Goal: Transaction & Acquisition: Obtain resource

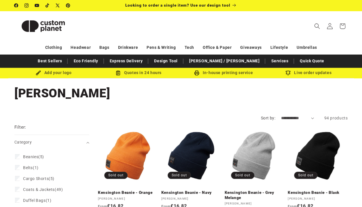
click at [330, 26] on icon at bounding box center [329, 26] width 6 height 6
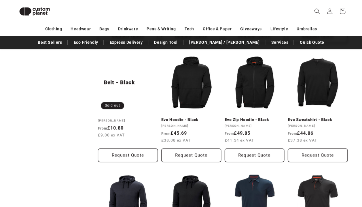
scroll to position [309, 0]
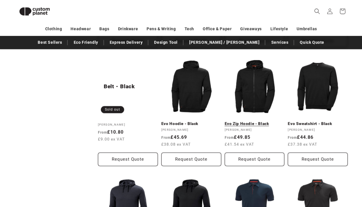
click at [256, 121] on link "Evo Zip Hoodie - Black" at bounding box center [254, 123] width 60 height 5
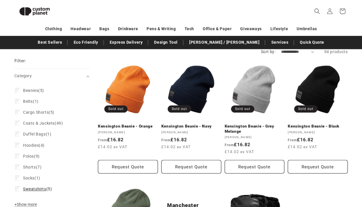
scroll to position [50, 0]
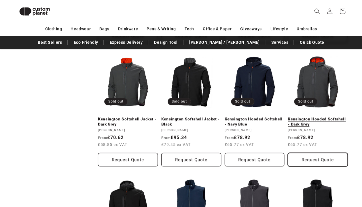
scroll to position [304, 0]
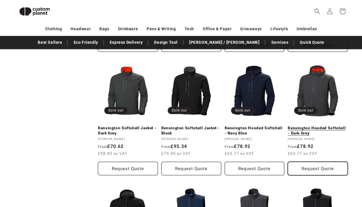
click at [307, 168] on button "Request Quote" at bounding box center [317, 169] width 60 height 14
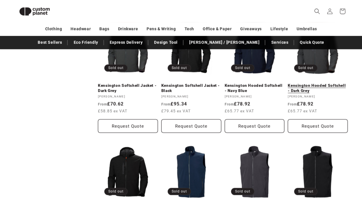
scroll to position [347, 0]
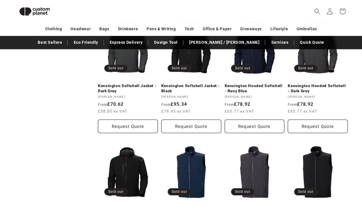
click at [329, 14] on icon at bounding box center [329, 11] width 6 height 6
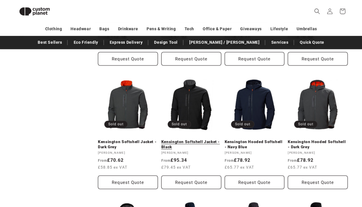
scroll to position [289, 0]
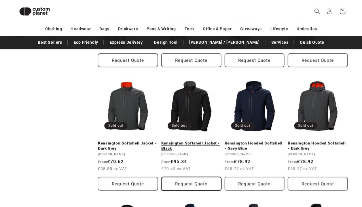
click at [186, 183] on button "Request Quote" at bounding box center [191, 184] width 60 height 14
click at [204, 181] on button "Request Quote" at bounding box center [191, 184] width 60 height 14
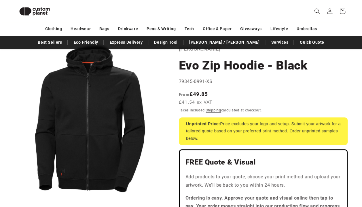
scroll to position [35, 0]
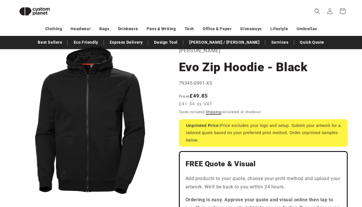
click at [210, 111] on link "Shipping" at bounding box center [213, 112] width 16 height 4
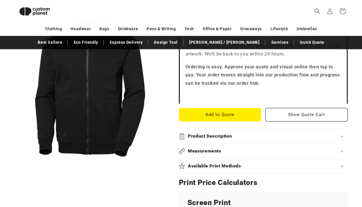
scroll to position [179, 0]
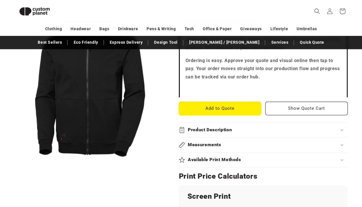
click at [202, 112] on button "Add to Quote" at bounding box center [220, 109] width 82 height 14
click at [230, 145] on div "Measurements" at bounding box center [263, 145] width 169 height 6
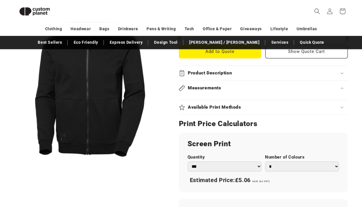
scroll to position [237, 0]
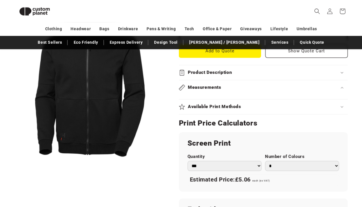
click at [344, 88] on div "Measurements" at bounding box center [263, 88] width 169 height 6
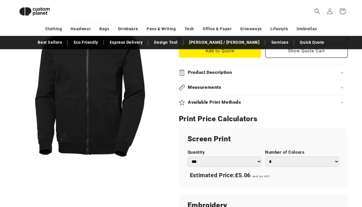
click at [342, 88] on icon at bounding box center [341, 88] width 3 height 2
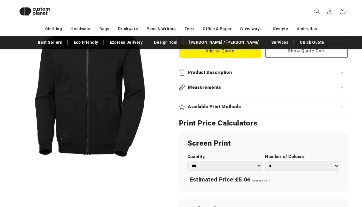
click at [195, 95] on div "Measurements" at bounding box center [263, 89] width 169 height 19
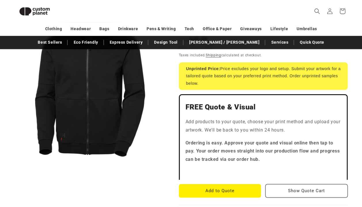
scroll to position [179, 0]
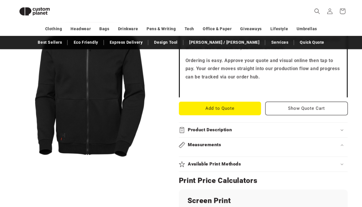
click at [230, 147] on div "Measurements" at bounding box center [263, 145] width 169 height 6
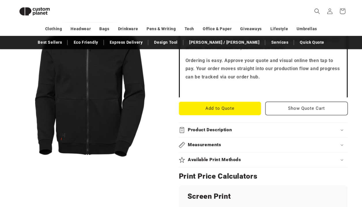
click at [231, 147] on div "Measurements" at bounding box center [263, 145] width 169 height 6
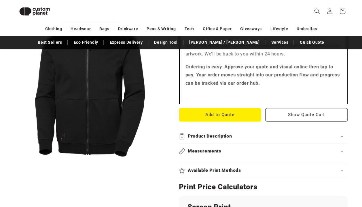
scroll to position [165, 0]
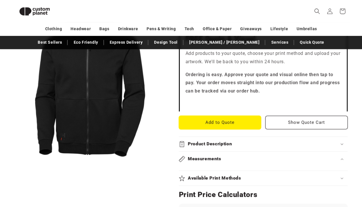
click at [239, 122] on button "Add to Quote" at bounding box center [220, 123] width 82 height 14
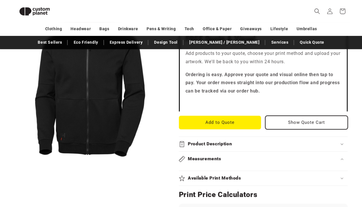
click at [298, 123] on button "Show Quote Cart" at bounding box center [306, 123] width 82 height 14
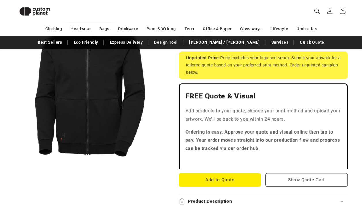
scroll to position [222, 0]
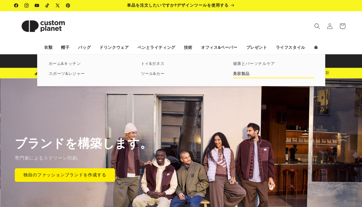
scroll to position [29, 0]
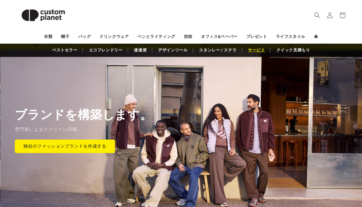
click at [253, 48] on link "サービス" at bounding box center [256, 50] width 22 height 10
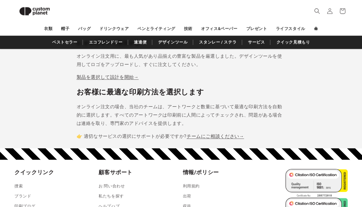
scroll to position [510, 0]
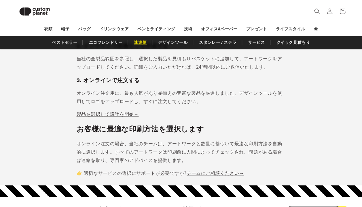
click at [141, 46] on link "速達便" at bounding box center [140, 42] width 18 height 10
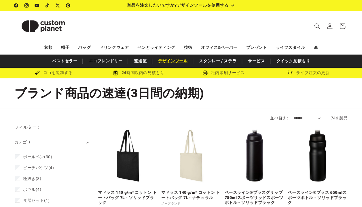
click at [173, 62] on link "デザインツール" at bounding box center [172, 61] width 35 height 10
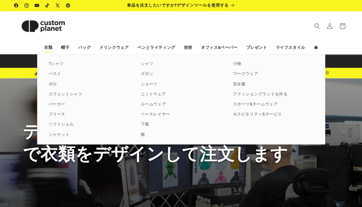
click at [50, 48] on link "衣類" at bounding box center [48, 48] width 8 height 10
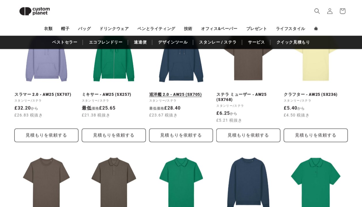
scroll to position [654, 0]
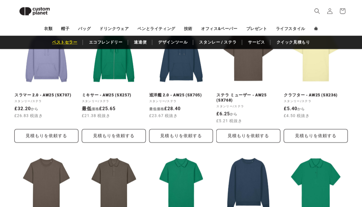
click at [64, 43] on link "ベストセラー" at bounding box center [64, 42] width 31 height 10
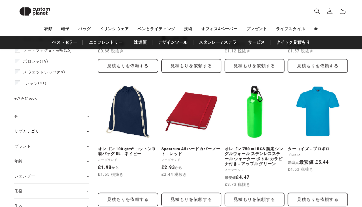
scroll to position [194, 0]
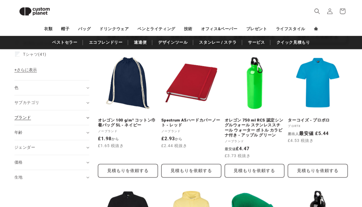
click at [75, 119] on div "ブランド (0)" at bounding box center [49, 118] width 70 height 6
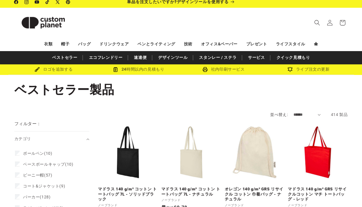
scroll to position [0, 0]
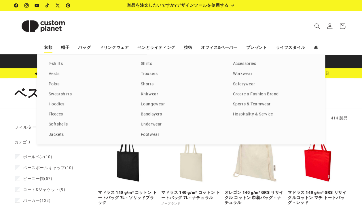
click at [49, 49] on link "衣類" at bounding box center [48, 48] width 8 height 10
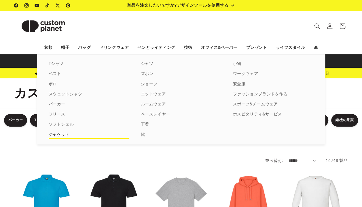
click at [69, 134] on link "ジャケット" at bounding box center [89, 135] width 81 height 8
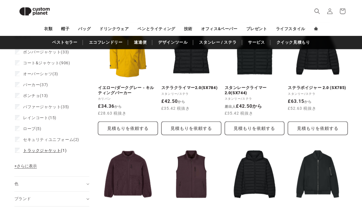
scroll to position [136, 0]
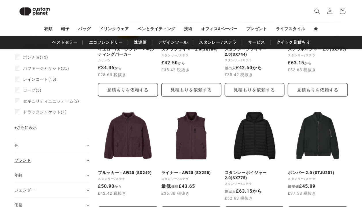
click at [27, 163] on font "ブランド" at bounding box center [22, 160] width 17 height 5
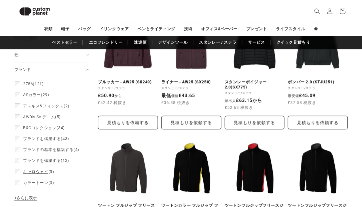
scroll to position [251, 0]
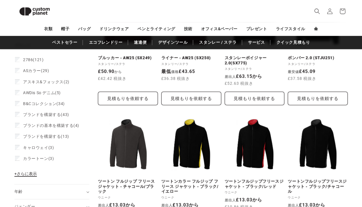
click at [32, 176] on span "+ さらに表示" at bounding box center [25, 174] width 22 height 5
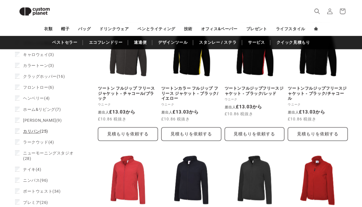
scroll to position [337, 0]
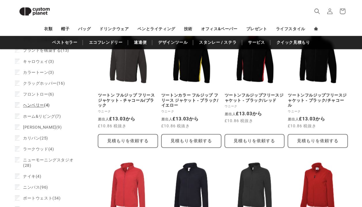
click at [35, 108] on span "ヘンベリー (4)" at bounding box center [36, 105] width 27 height 5
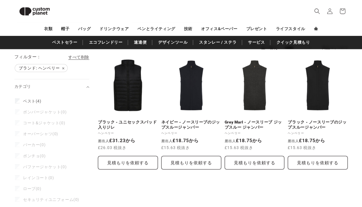
scroll to position [120, 0]
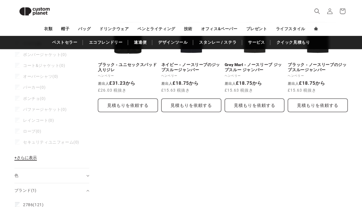
click at [33, 160] on span "+ さらに表示" at bounding box center [25, 158] width 22 height 5
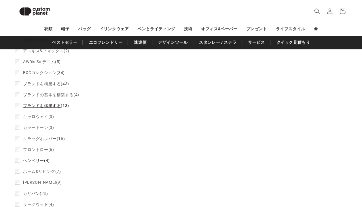
scroll to position [366, 0]
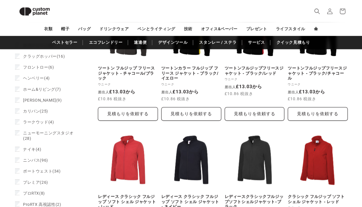
scroll to position [393, 0]
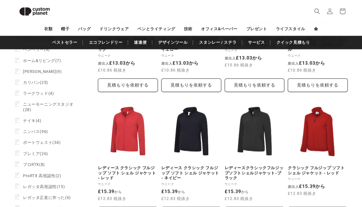
click at [14, 26] on div "衣類 帽子 バッグ ドリンクウェア ペンとライティング 技術 オフィス&ペーパー プレゼント ライフスタイル 傘" at bounding box center [181, 29] width 362 height 10
click at [314, 10] on icon "捜索" at bounding box center [317, 11] width 6 height 6
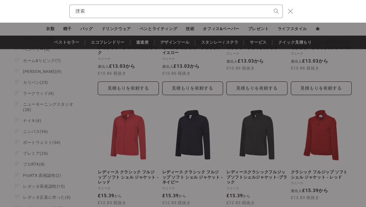
click at [292, 12] on icon "閉める" at bounding box center [290, 11] width 5 height 5
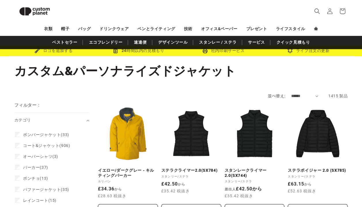
scroll to position [0, 0]
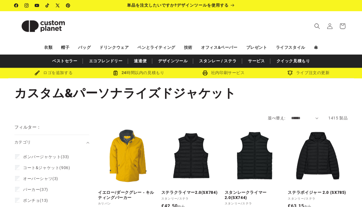
click at [48, 25] on img at bounding box center [43, 26] width 58 height 26
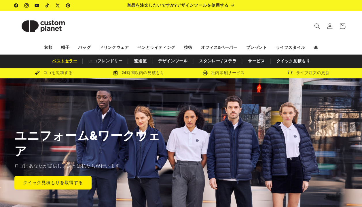
click at [64, 60] on link "ベストセラー" at bounding box center [64, 61] width 31 height 10
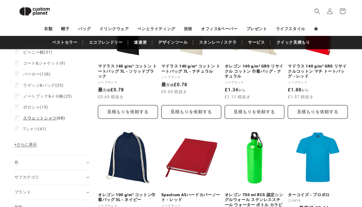
scroll to position [136, 0]
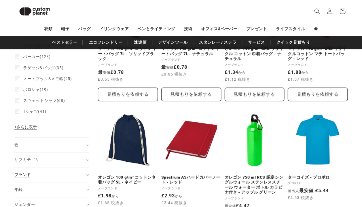
click at [36, 172] on div "ブランド (0)" at bounding box center [49, 175] width 70 height 6
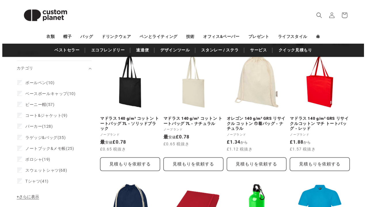
scroll to position [0, 0]
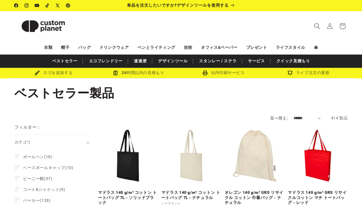
click at [317, 27] on icon "捜索" at bounding box center [317, 26] width 6 height 6
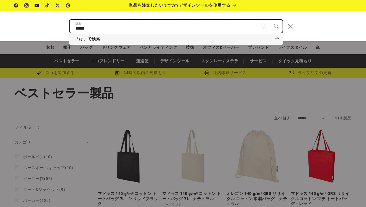
type input "*****"
click at [270, 20] on button "捜索" at bounding box center [276, 26] width 13 height 13
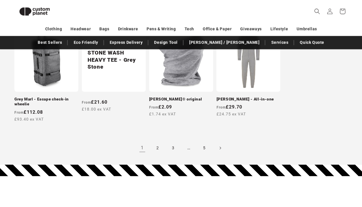
scroll to position [567, 0]
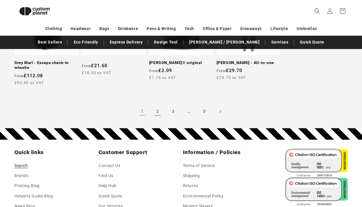
click at [159, 110] on link "2" at bounding box center [157, 112] width 13 height 13
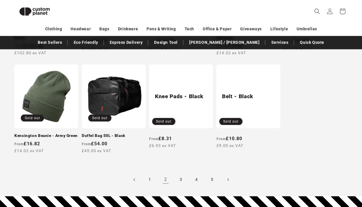
scroll to position [567, 0]
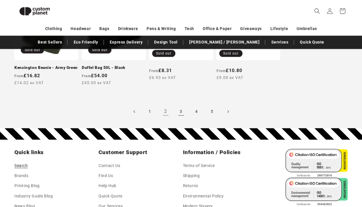
click at [180, 112] on link "3" at bounding box center [181, 112] width 13 height 13
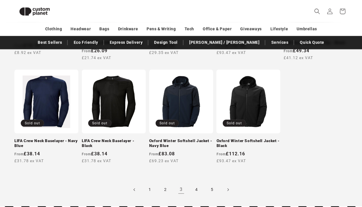
scroll to position [481, 0]
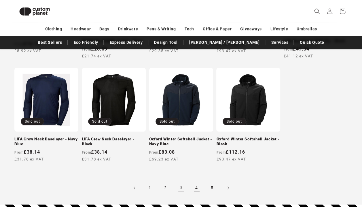
click at [196, 186] on link "4" at bounding box center [196, 188] width 13 height 13
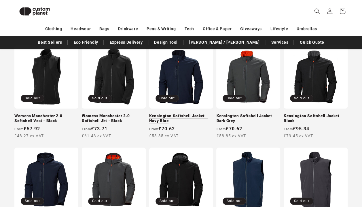
scroll to position [79, 0]
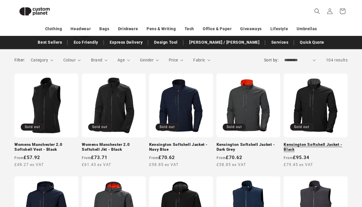
click at [303, 142] on link "Kensington Softshell Jacket - Black" at bounding box center [315, 147] width 64 height 10
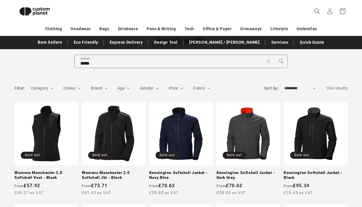
scroll to position [50, 0]
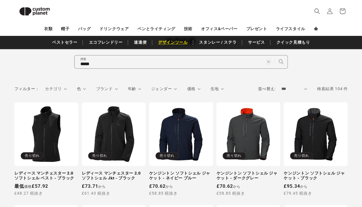
click at [184, 43] on link "デザインツール" at bounding box center [172, 42] width 35 height 10
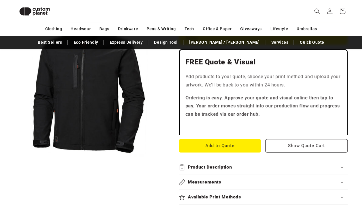
scroll to position [165, 0]
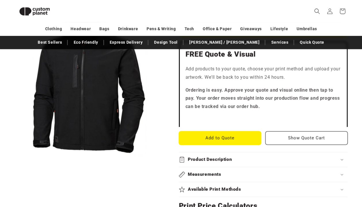
click at [226, 142] on button "Add to Quote" at bounding box center [220, 138] width 82 height 14
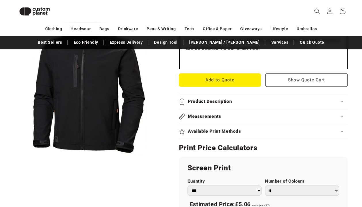
scroll to position [222, 0]
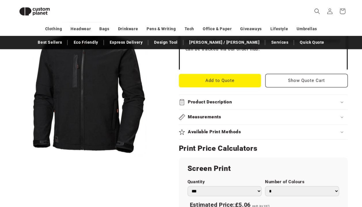
click at [248, 119] on div "Measurements" at bounding box center [263, 117] width 169 height 6
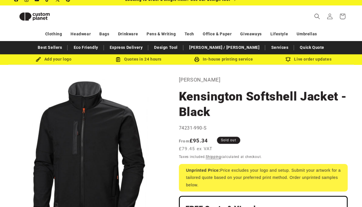
scroll to position [0, 0]
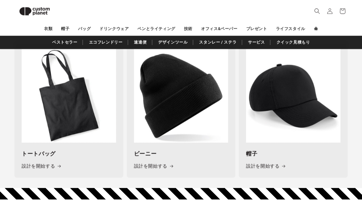
scroll to position [827, 0]
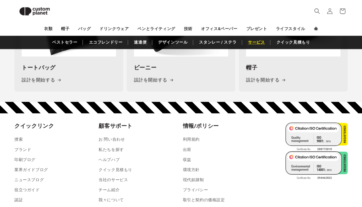
click at [252, 45] on link "サービス" at bounding box center [256, 42] width 22 height 10
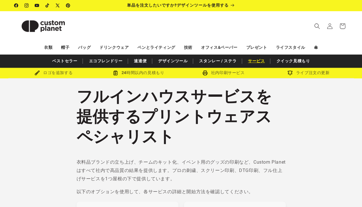
click at [256, 61] on link "サービス" at bounding box center [256, 61] width 22 height 10
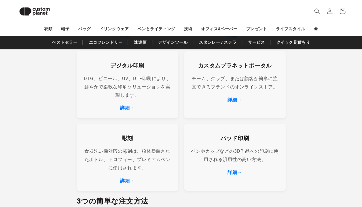
scroll to position [260, 0]
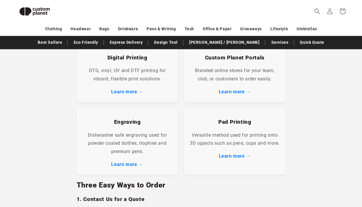
click at [348, 53] on section "Printwear Specialists With a Full In-House Service Whether you're launching a c…" at bounding box center [181, 101] width 362 height 580
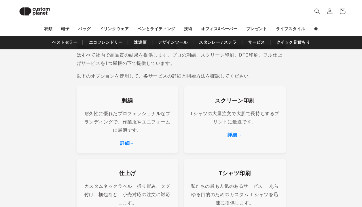
scroll to position [87, 0]
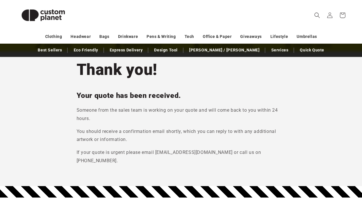
scroll to position [27, 0]
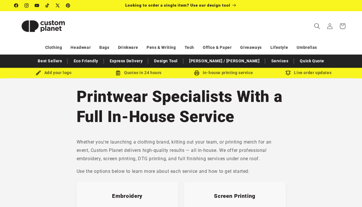
click at [319, 25] on icon "Search" at bounding box center [317, 26] width 6 height 6
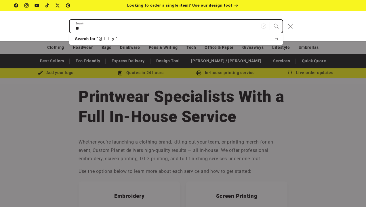
type input "*"
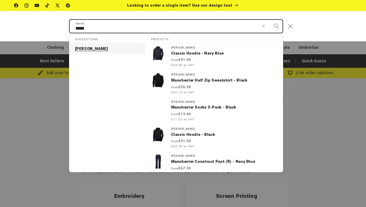
type input "*****"
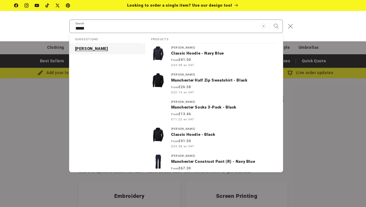
click at [89, 47] on p "[PERSON_NAME]" at bounding box center [91, 48] width 33 height 5
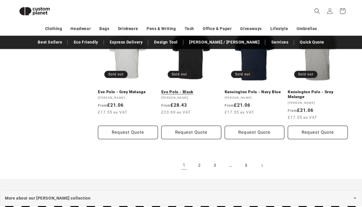
scroll to position [625, 0]
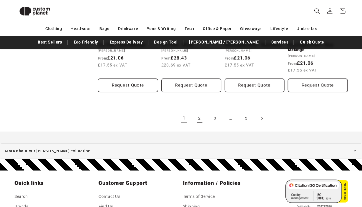
click at [199, 115] on link "2" at bounding box center [199, 119] width 13 height 13
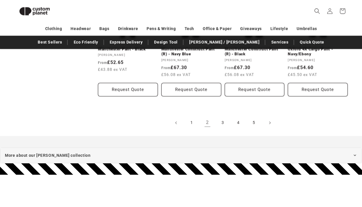
scroll to position [683, 0]
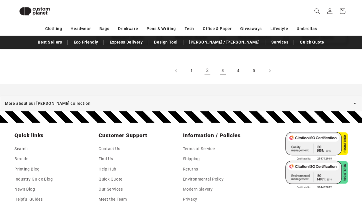
click at [218, 71] on link "3" at bounding box center [222, 71] width 13 height 13
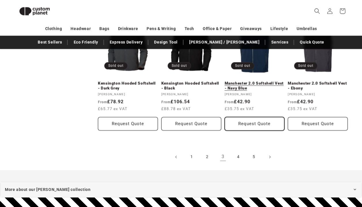
scroll to position [625, 0]
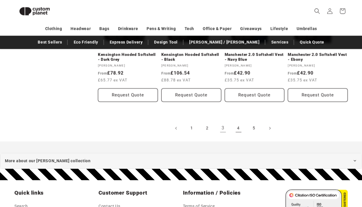
click at [237, 123] on link "4" at bounding box center [238, 128] width 13 height 13
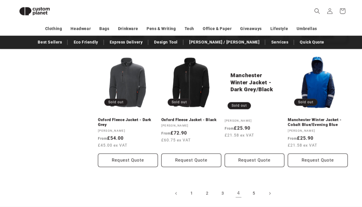
scroll to position [567, 0]
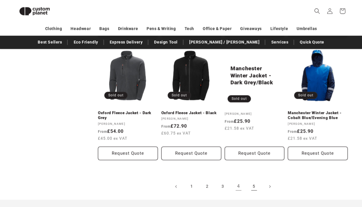
click at [250, 186] on link "5" at bounding box center [253, 187] width 13 height 13
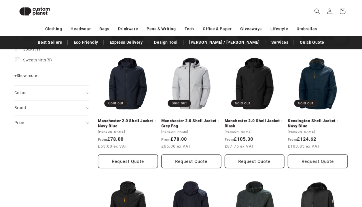
scroll to position [193, 0]
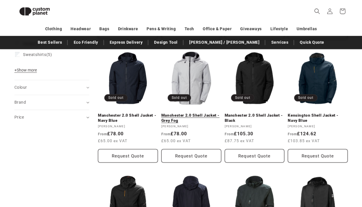
click at [184, 118] on link "Manchester 2.0 Shell Jacket - Grey Fog" at bounding box center [191, 118] width 60 height 10
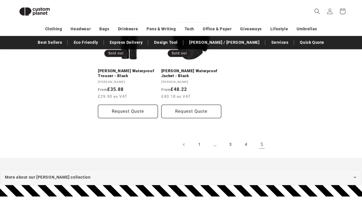
scroll to position [510, 0]
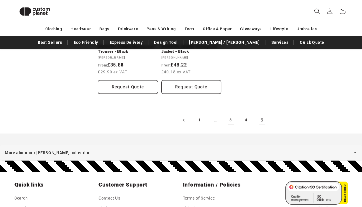
click at [228, 121] on link "3" at bounding box center [230, 120] width 13 height 13
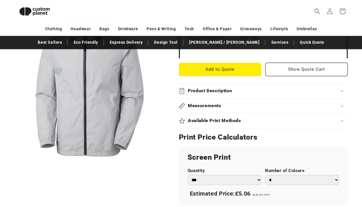
scroll to position [280, 0]
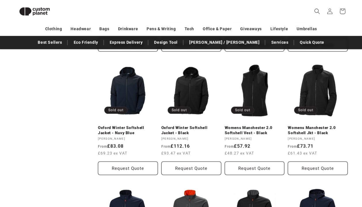
scroll to position [309, 0]
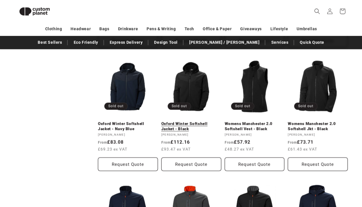
click at [193, 121] on link "Oxford Winter Softshell Jacket - Black" at bounding box center [191, 126] width 60 height 10
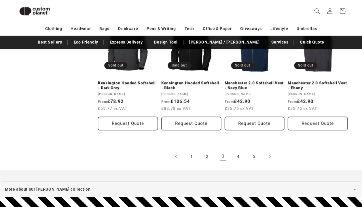
scroll to position [625, 0]
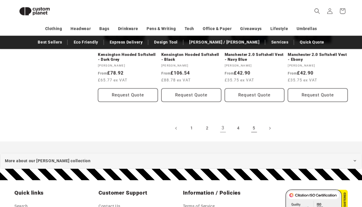
click at [251, 125] on link "5" at bounding box center [253, 128] width 13 height 13
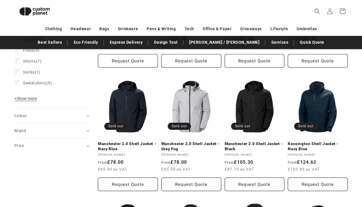
scroll to position [165, 0]
